Goal: Find specific page/section: Find specific page/section

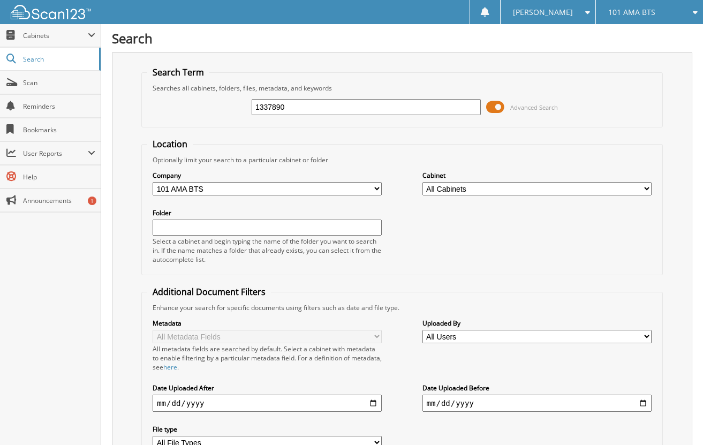
type input "1337890"
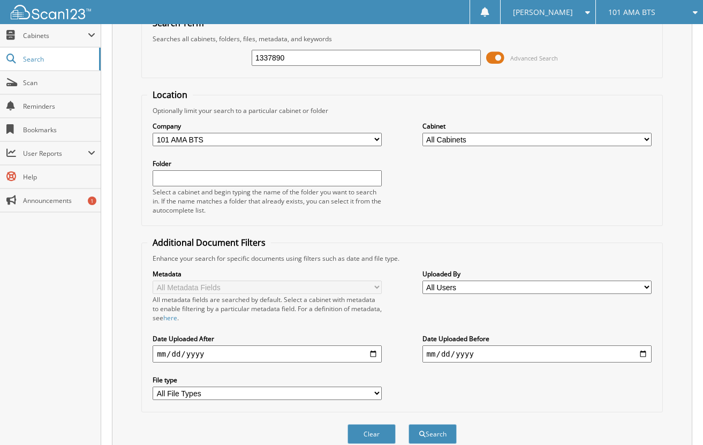
scroll to position [107, 0]
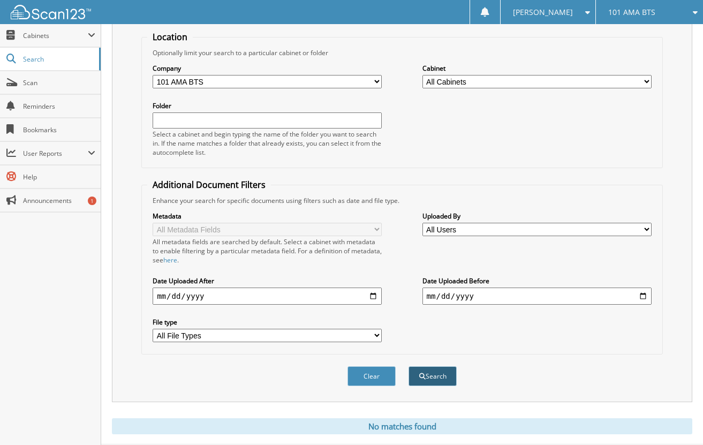
click at [447, 373] on button "Search" at bounding box center [433, 376] width 48 height 20
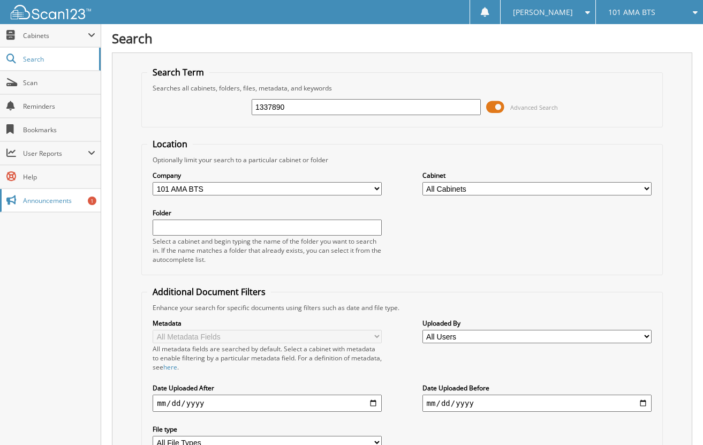
click at [62, 200] on span "Announcements" at bounding box center [59, 200] width 72 height 9
